Goal: Book appointment/travel/reservation

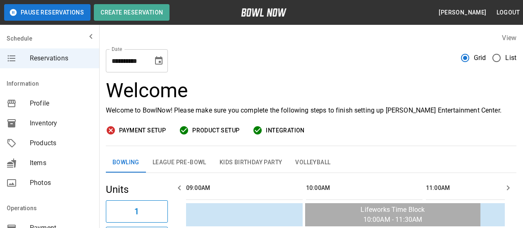
click at [156, 59] on icon "Choose date, selected date is Sep 2, 2025" at bounding box center [158, 60] width 7 height 8
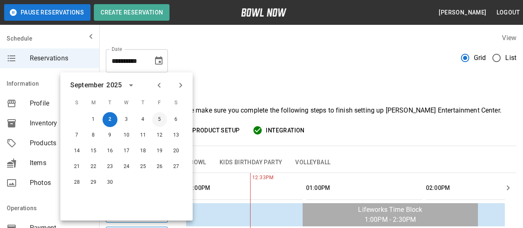
click at [159, 120] on button "5" at bounding box center [159, 119] width 15 height 15
type input "**********"
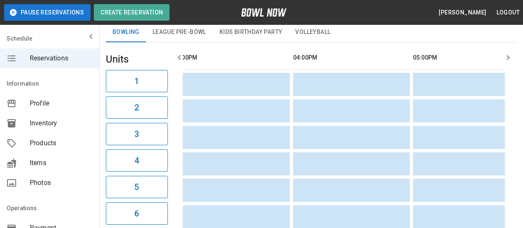
scroll to position [55, 0]
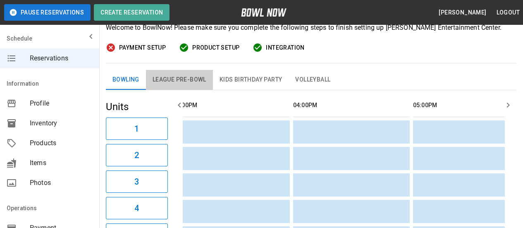
click at [166, 83] on button "League Pre-Bowl" at bounding box center [179, 80] width 67 height 20
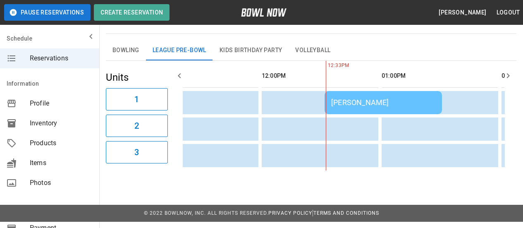
click at [385, 102] on div "Tess Lardie" at bounding box center [383, 102] width 104 height 9
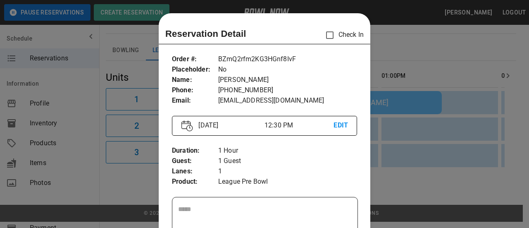
click at [409, 40] on div at bounding box center [264, 114] width 529 height 228
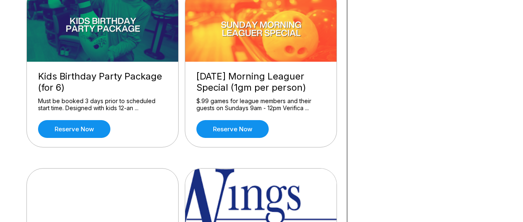
scroll to position [1034, 0]
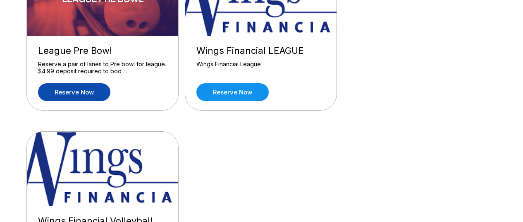
click at [55, 90] on link "Reserve now" at bounding box center [74, 92] width 72 height 18
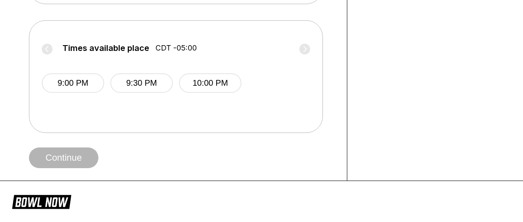
scroll to position [331, 0]
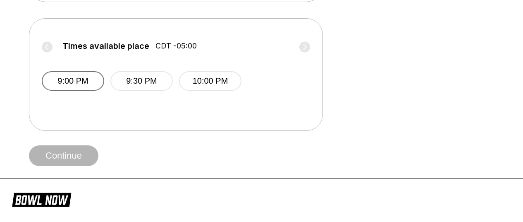
click at [66, 80] on button "9:00 PM" at bounding box center [73, 80] width 62 height 19
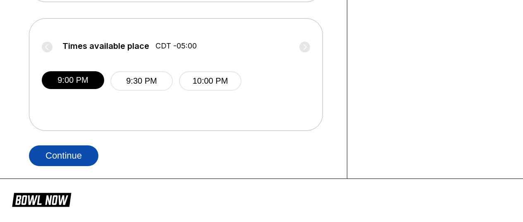
click at [67, 158] on button "Continue" at bounding box center [63, 155] width 69 height 21
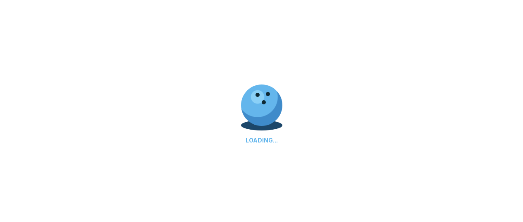
scroll to position [0, 0]
select select "**"
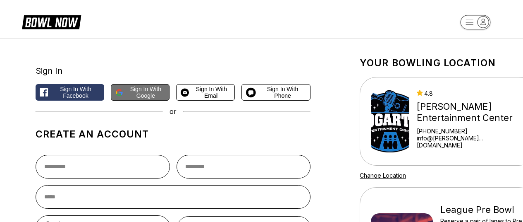
click at [140, 87] on span "Sign in with Google" at bounding box center [146, 92] width 39 height 13
